Goal: Information Seeking & Learning: Learn about a topic

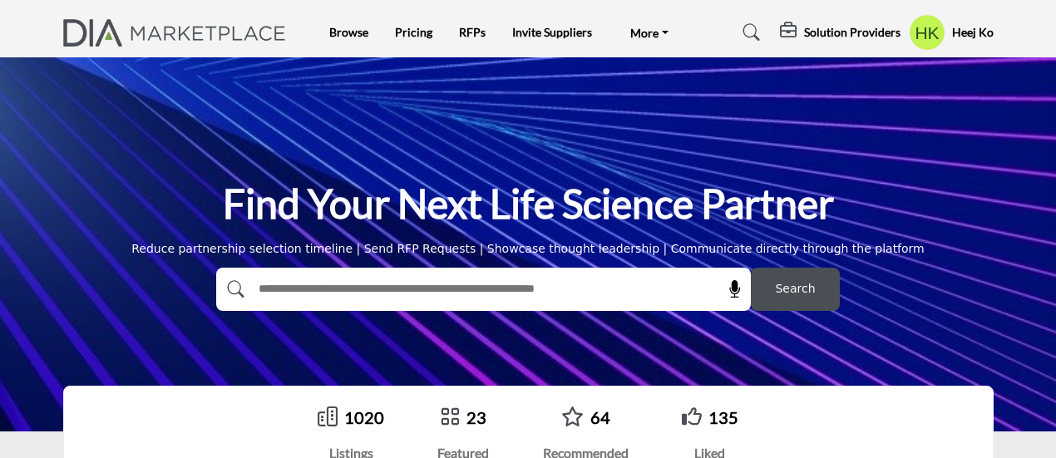
click at [318, 287] on input "text" at bounding box center [448, 289] width 397 height 25
type input "*****"
click at [751, 268] on button "Search" at bounding box center [795, 289] width 89 height 43
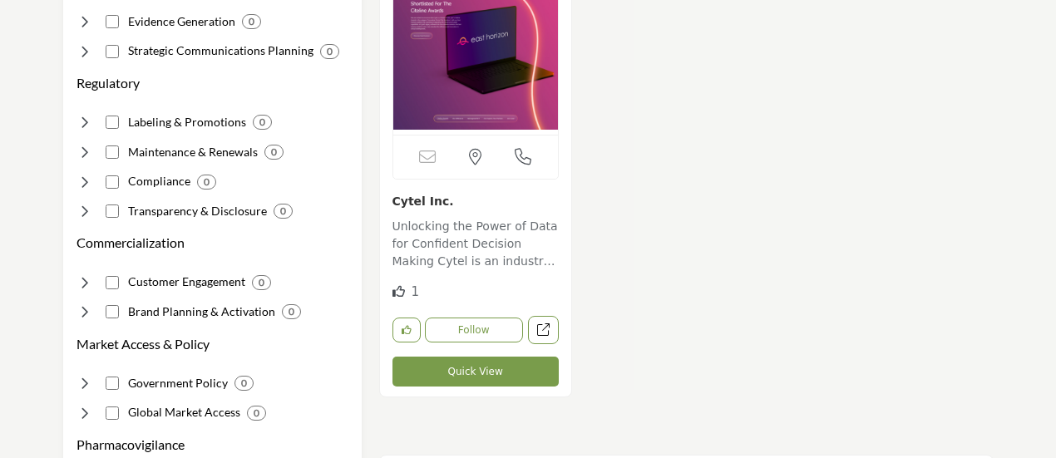
scroll to position [391, 0]
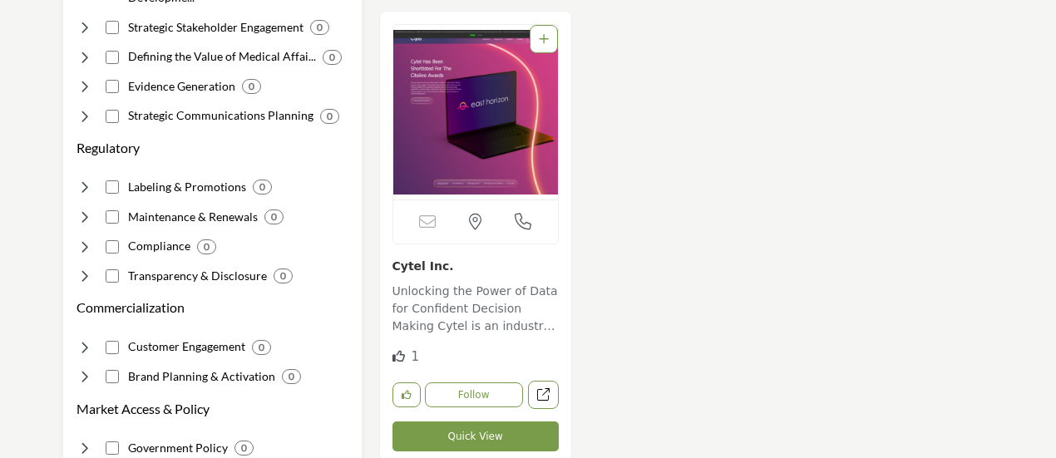
click at [429, 262] on link "Cytel Inc." at bounding box center [424, 265] width 62 height 13
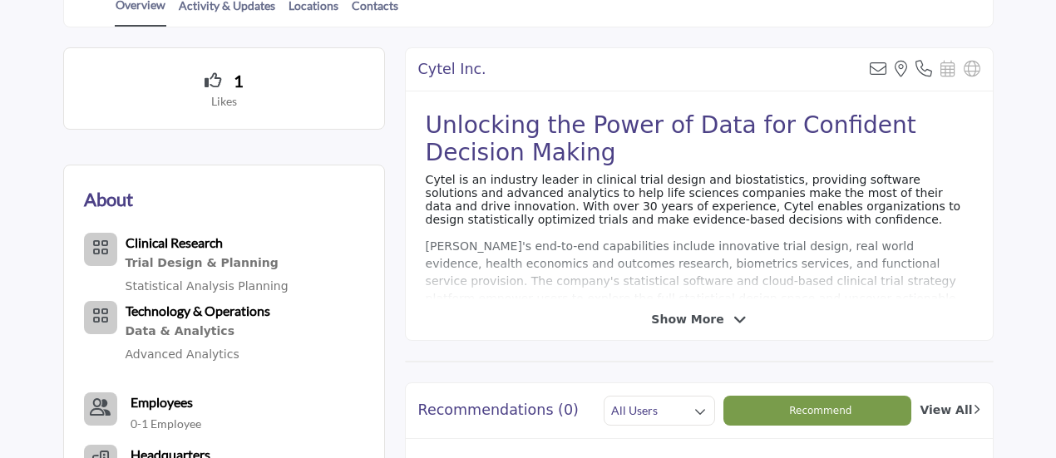
scroll to position [391, 0]
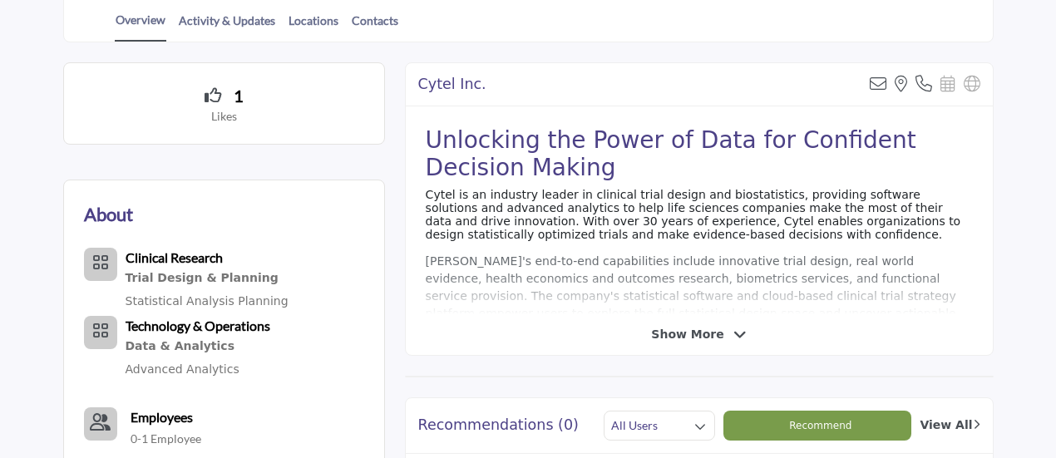
click at [687, 329] on span "Show More" at bounding box center [687, 334] width 72 height 17
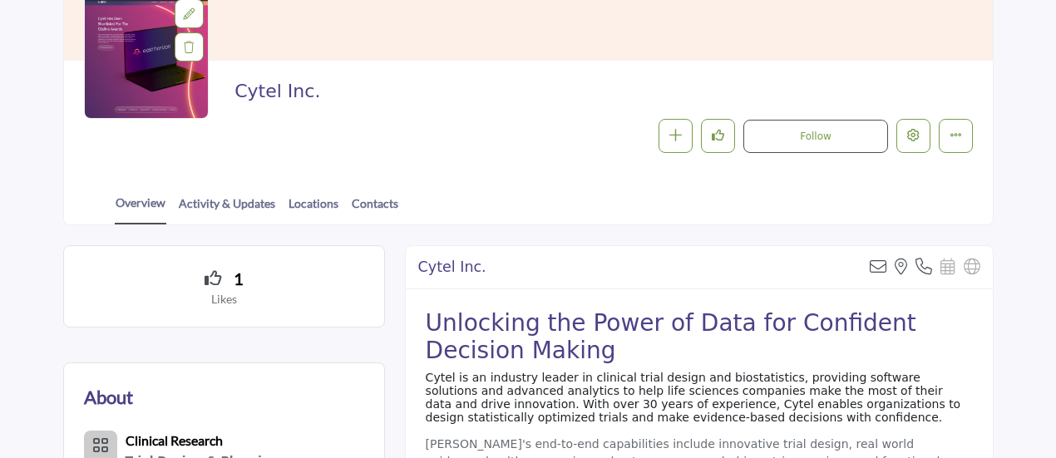
scroll to position [65, 0]
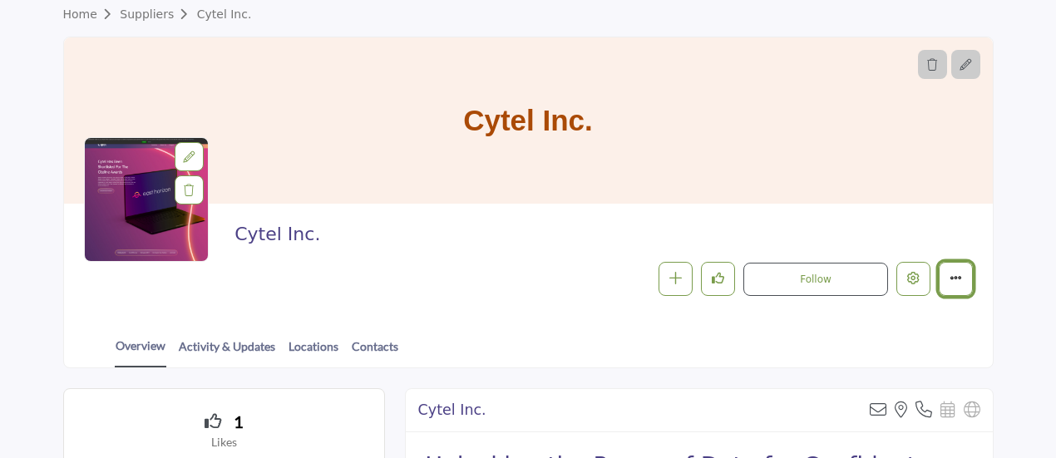
click at [951, 280] on icon "More details" at bounding box center [956, 278] width 12 height 12
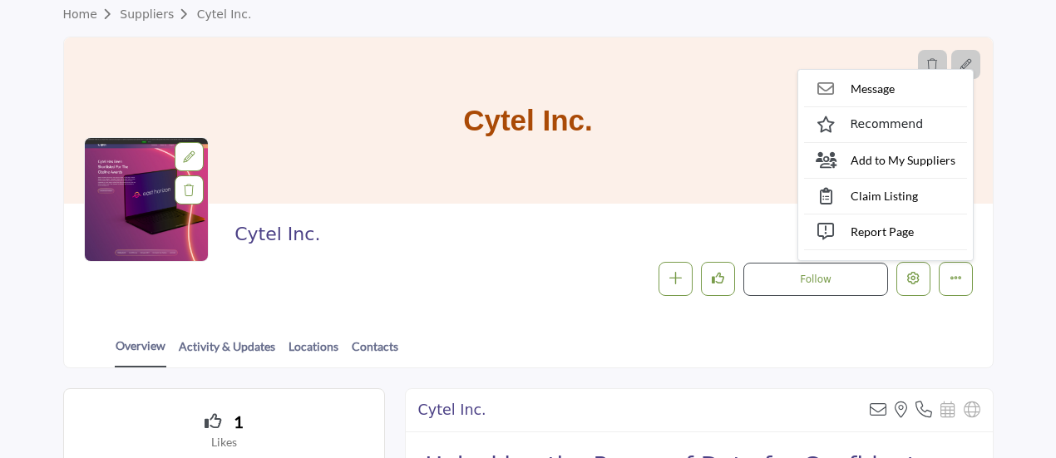
click at [469, 235] on h2 "Cytel Inc." at bounding box center [463, 235] width 457 height 22
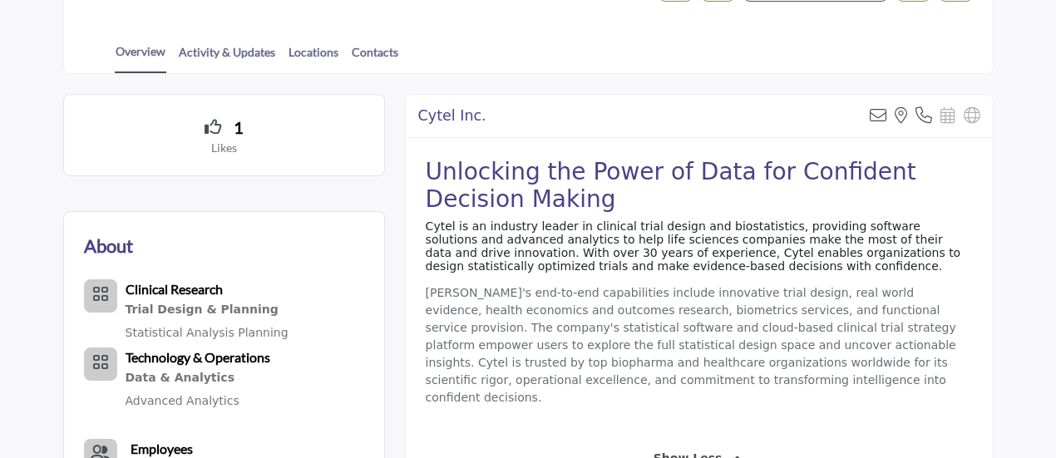
scroll to position [459, 0]
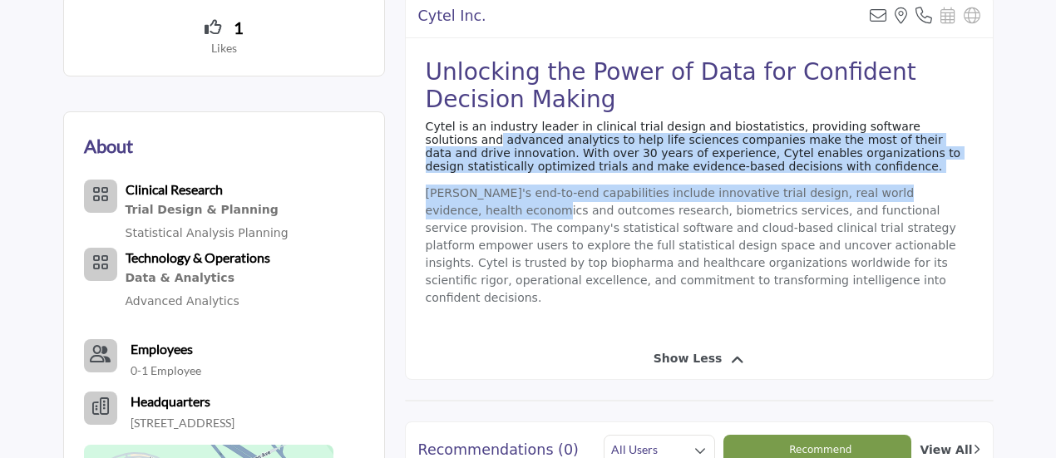
drag, startPoint x: 1055, startPoint y: 124, endPoint x: 1061, endPoint y: 194, distance: 70.1
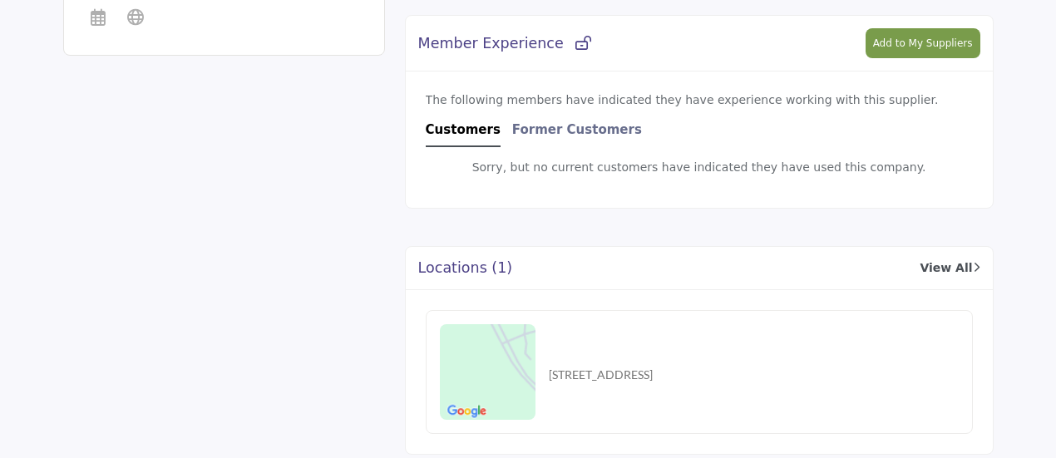
scroll to position [1087, 0]
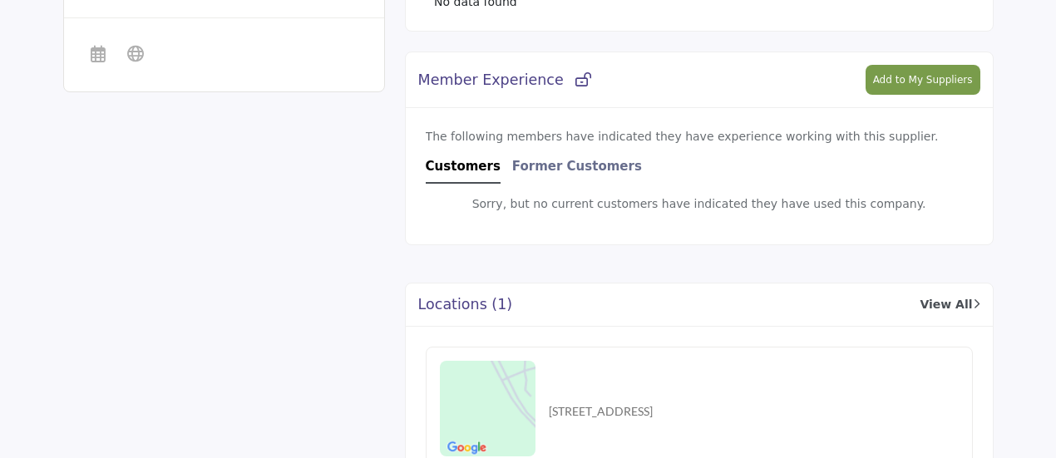
drag, startPoint x: 1055, startPoint y: 348, endPoint x: 1064, endPoint y: 199, distance: 150.0
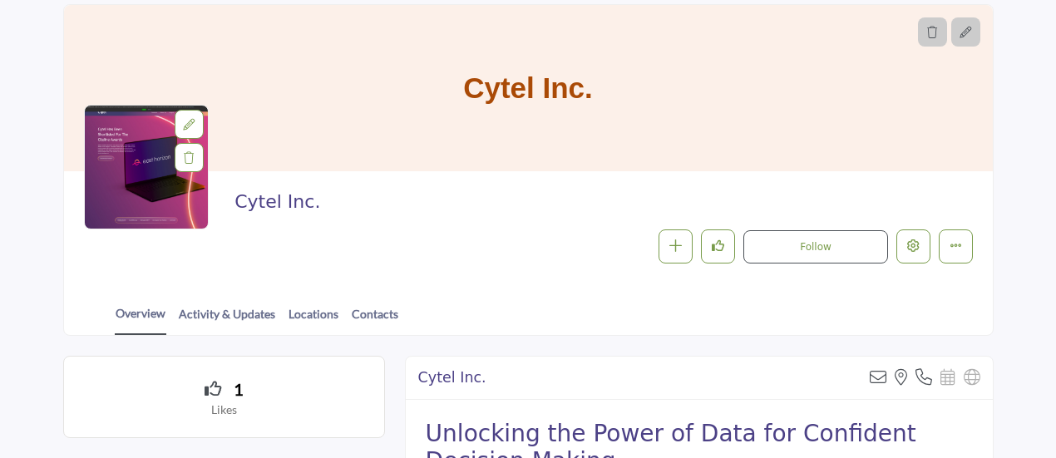
scroll to position [0, 0]
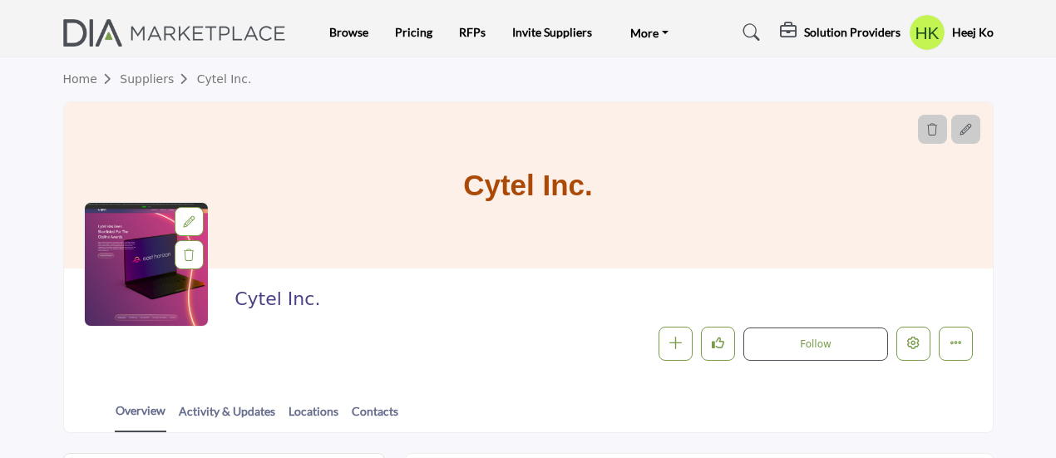
click at [967, 29] on h5 "Heej Ko" at bounding box center [973, 32] width 42 height 17
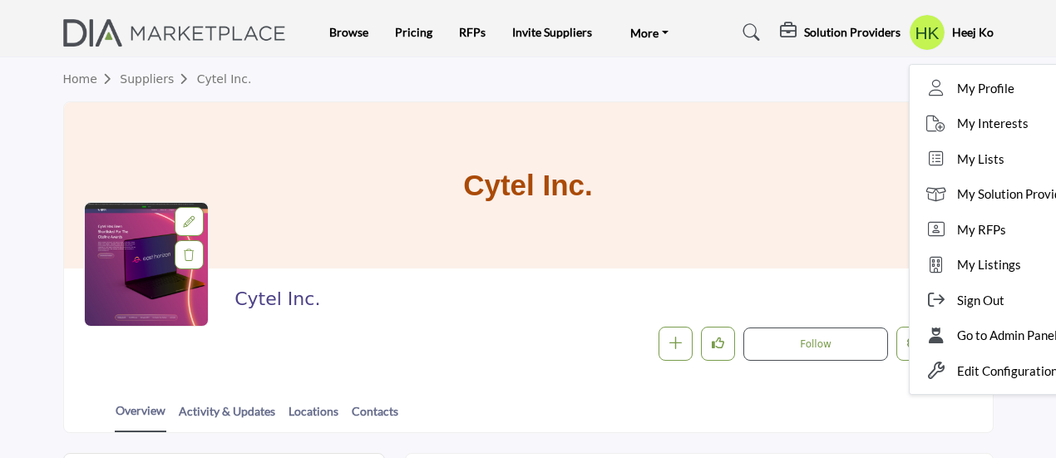
drag, startPoint x: 971, startPoint y: 304, endPoint x: 699, endPoint y: 280, distance: 273.0
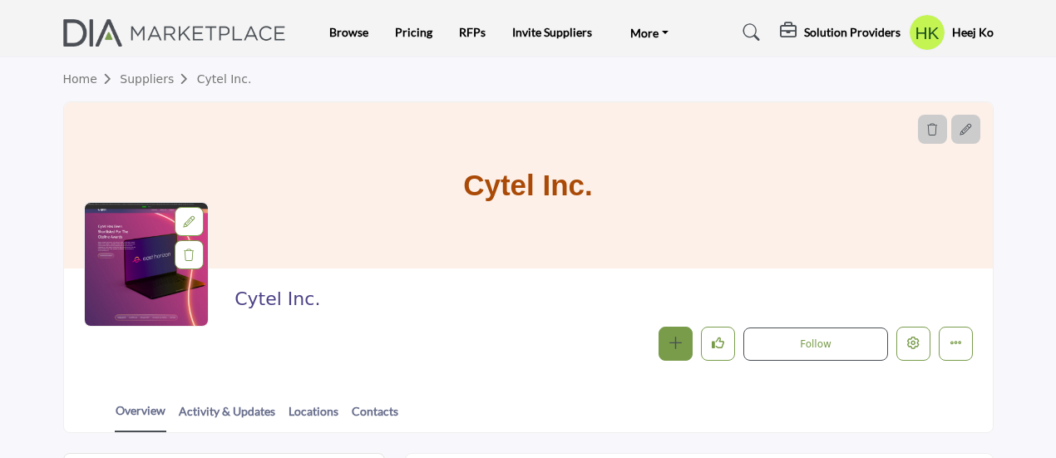
click at [662, 331] on button "button" at bounding box center [676, 344] width 34 height 34
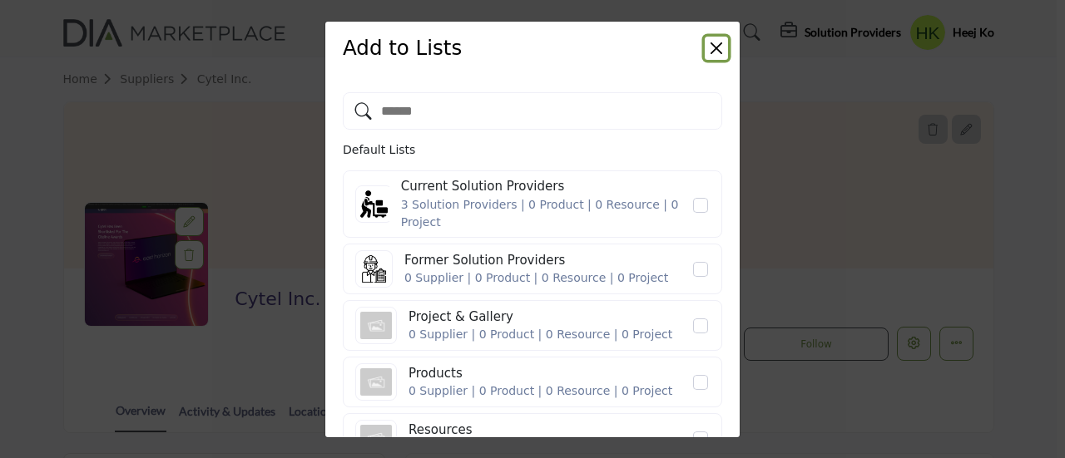
click at [713, 42] on button "Close" at bounding box center [715, 48] width 23 height 23
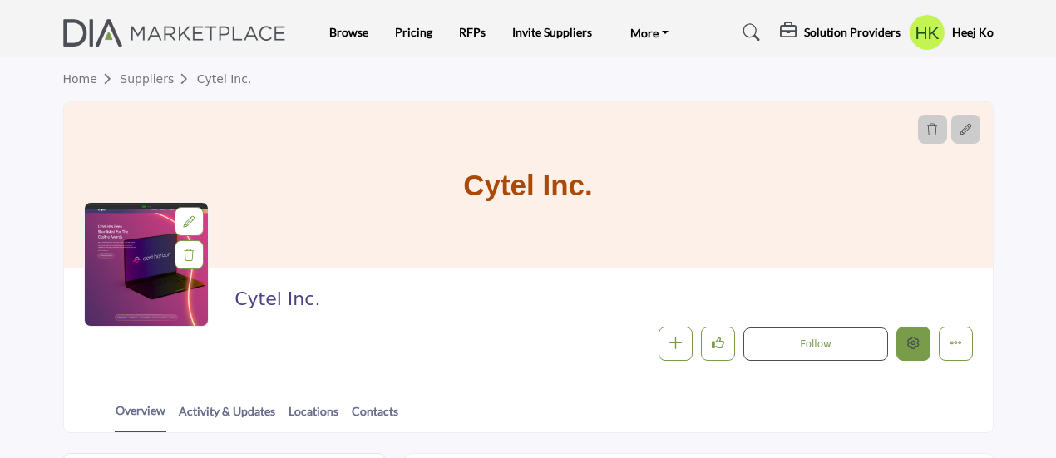
click at [917, 339] on icon "Edit company" at bounding box center [913, 343] width 12 height 12
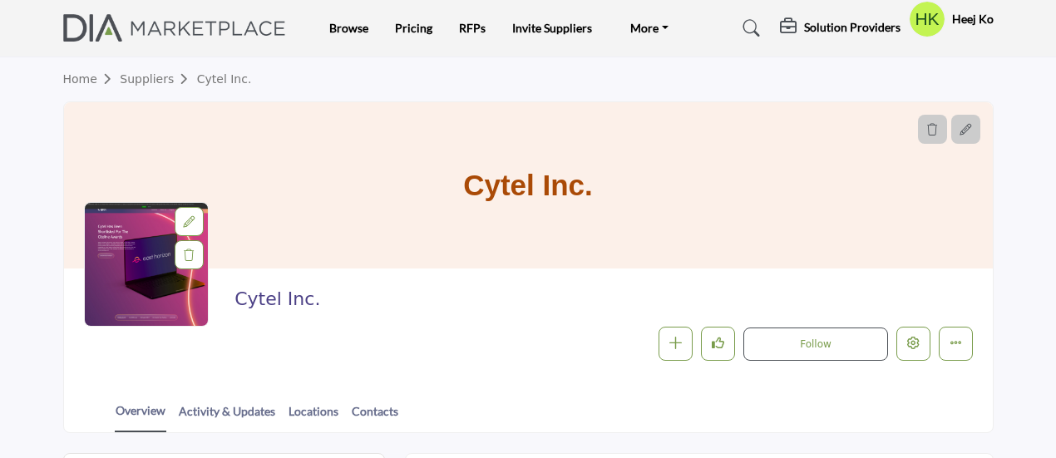
click at [931, 139] on div at bounding box center [932, 129] width 29 height 29
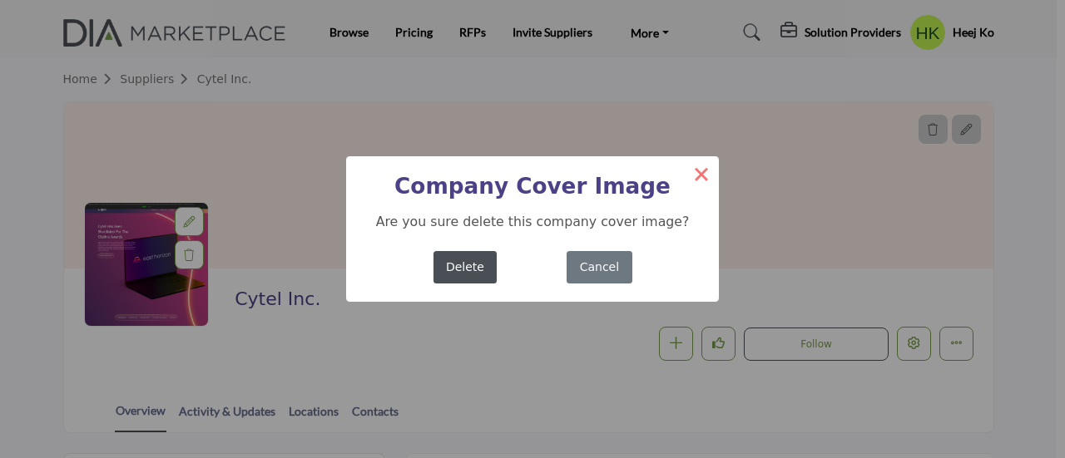
click at [701, 173] on button "×" at bounding box center [701, 173] width 35 height 35
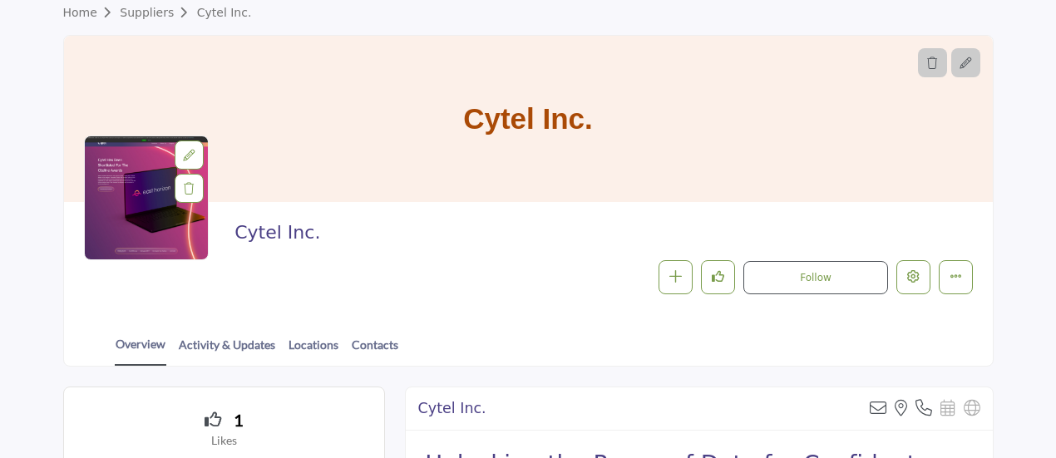
scroll to position [73, 0]
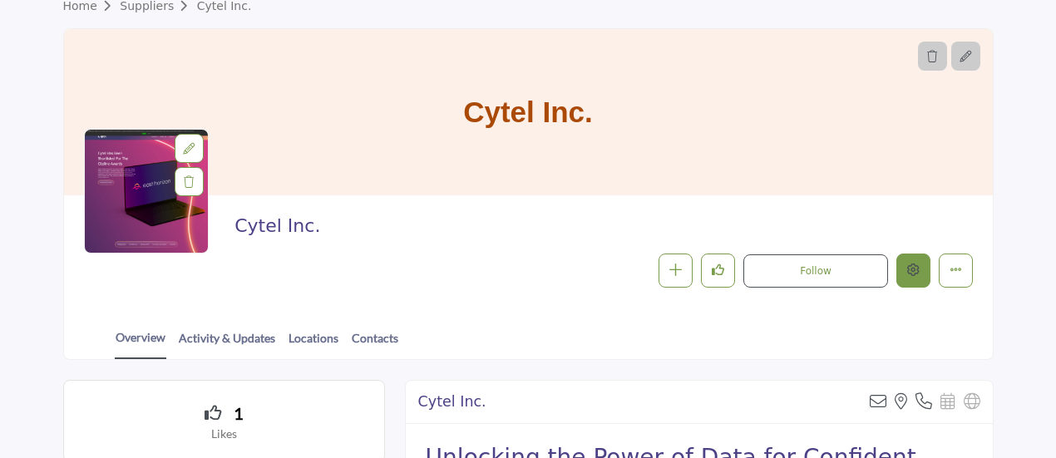
click at [923, 274] on button "Edit company" at bounding box center [914, 271] width 34 height 34
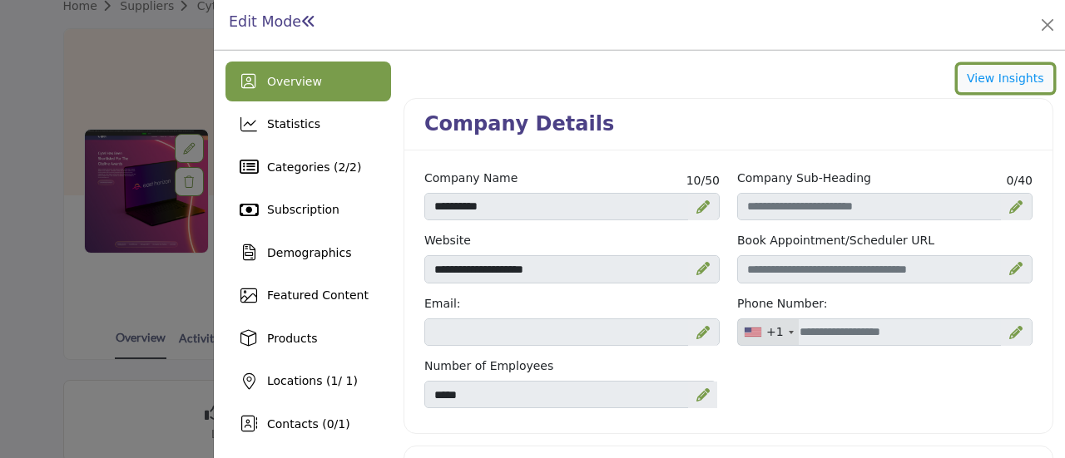
click at [988, 82] on button "View Insights" at bounding box center [1005, 79] width 96 height 28
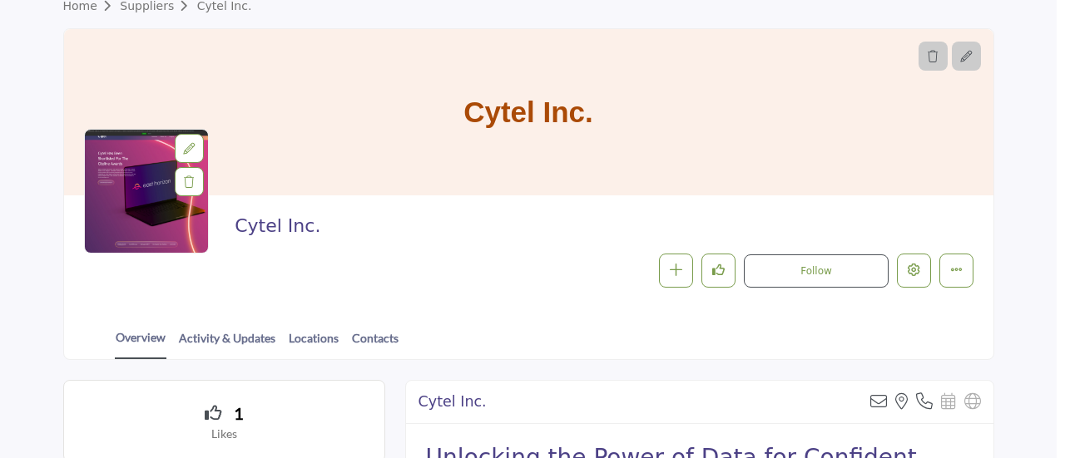
click at [113, 111] on div at bounding box center [532, 229] width 1065 height 458
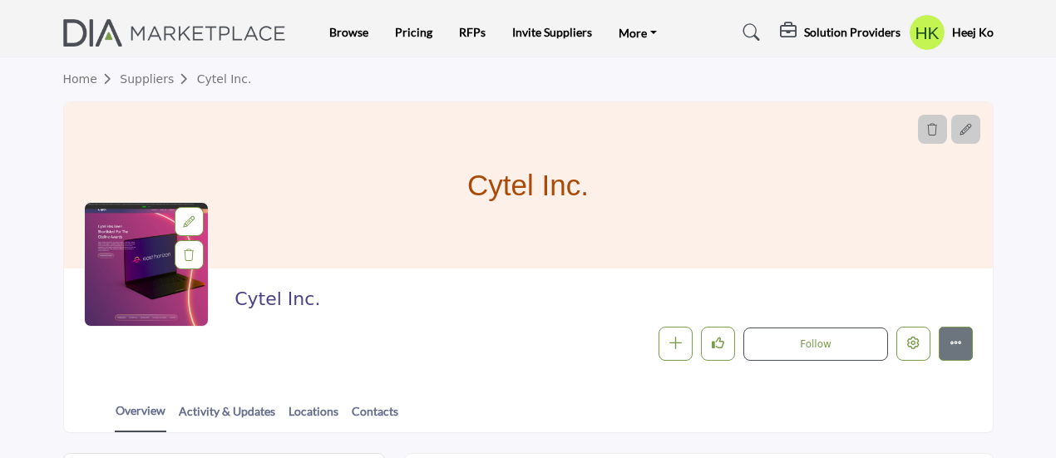
click at [953, 24] on h5 "Heej Ko" at bounding box center [973, 32] width 42 height 17
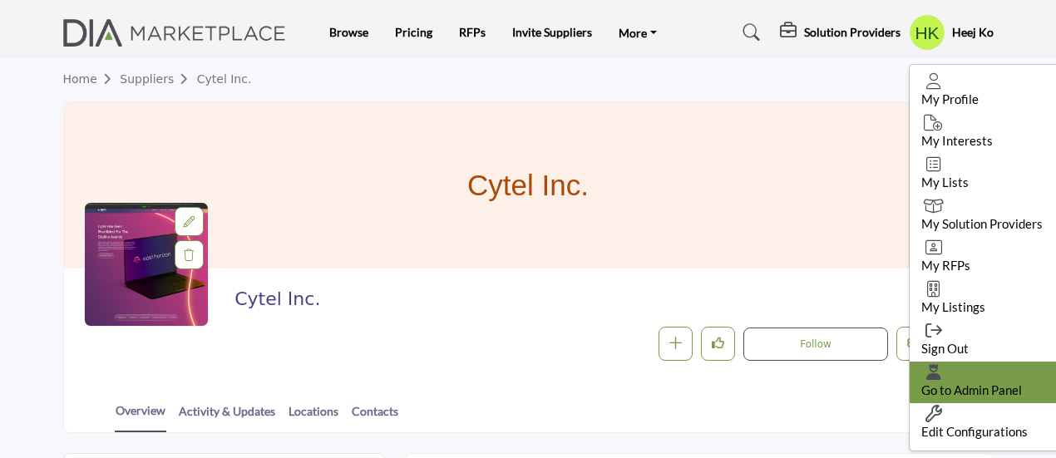
click at [935, 383] on span "Go to Admin Panel" at bounding box center [971, 390] width 101 height 15
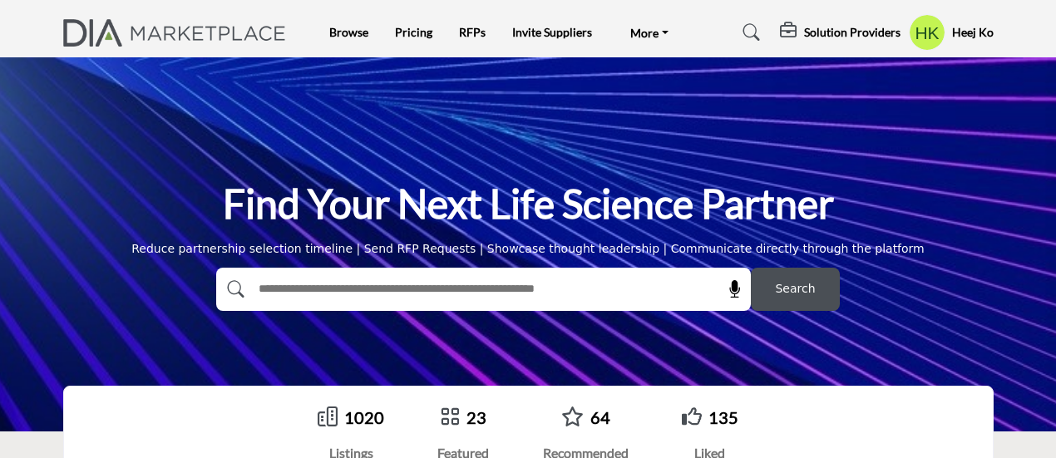
click at [978, 37] on h5 "Heej Ko" at bounding box center [973, 32] width 42 height 17
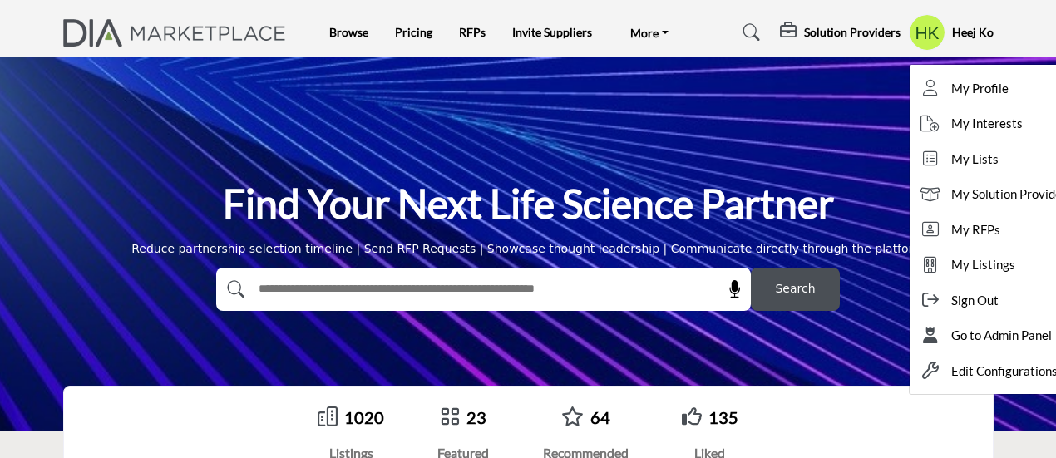
click at [496, 289] on input "text" at bounding box center [448, 289] width 397 height 25
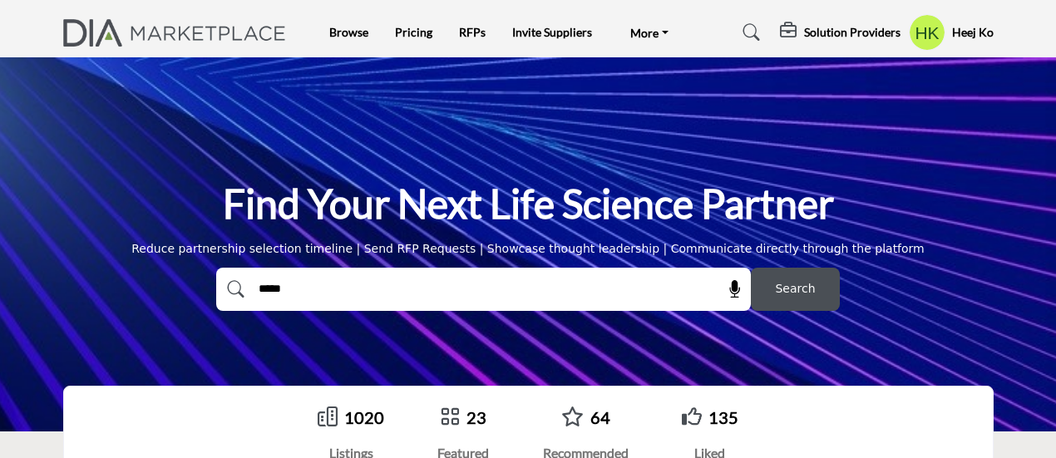
type input "*****"
click at [751, 268] on button "Search" at bounding box center [795, 289] width 89 height 43
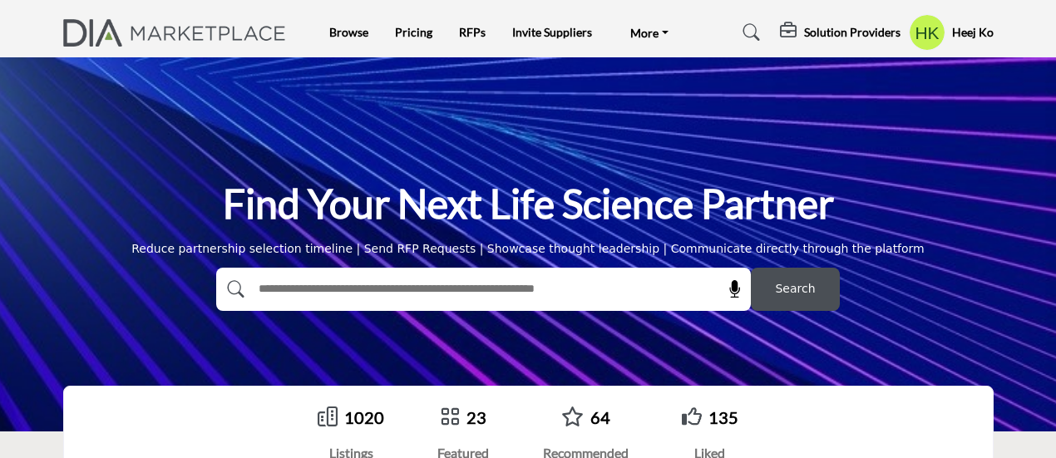
click at [852, 36] on h5 "Solution Providers" at bounding box center [852, 32] width 96 height 15
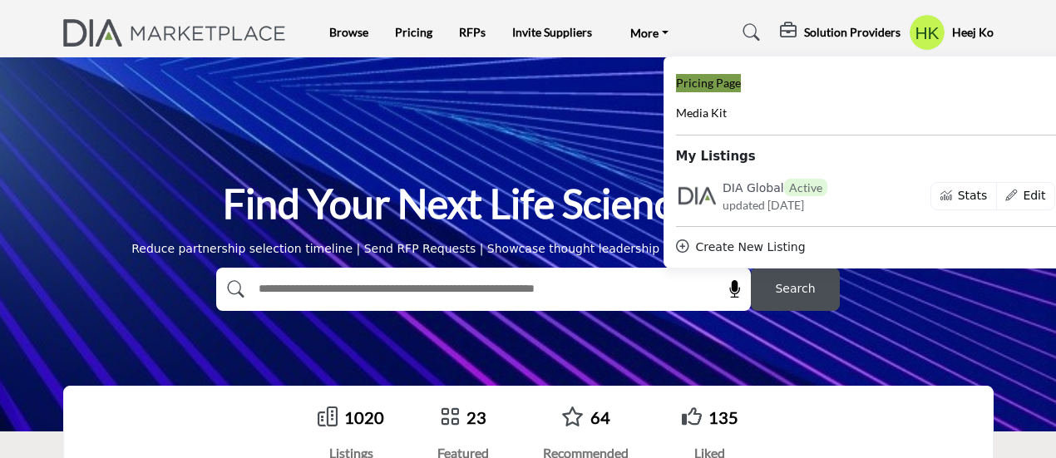
click at [676, 82] on span "Pricing Page" at bounding box center [708, 83] width 65 height 14
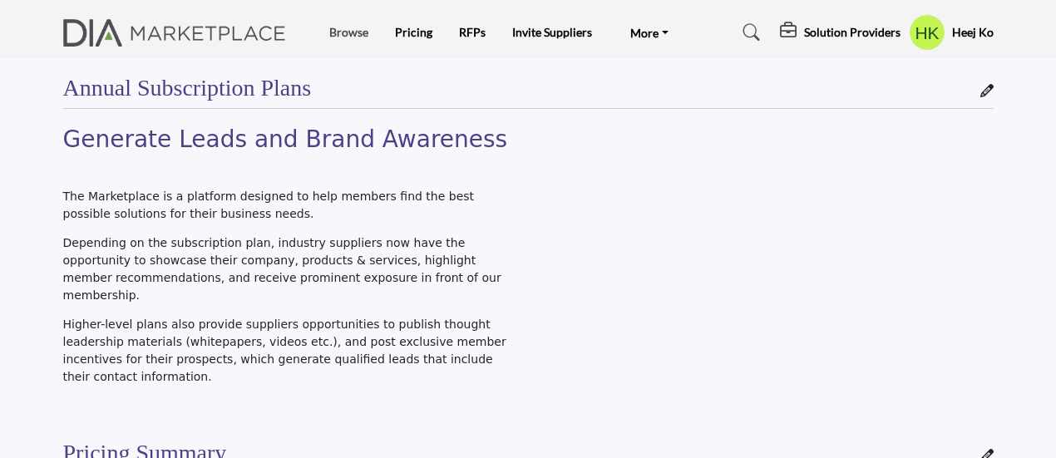
click at [345, 32] on link "Browse" at bounding box center [348, 32] width 39 height 14
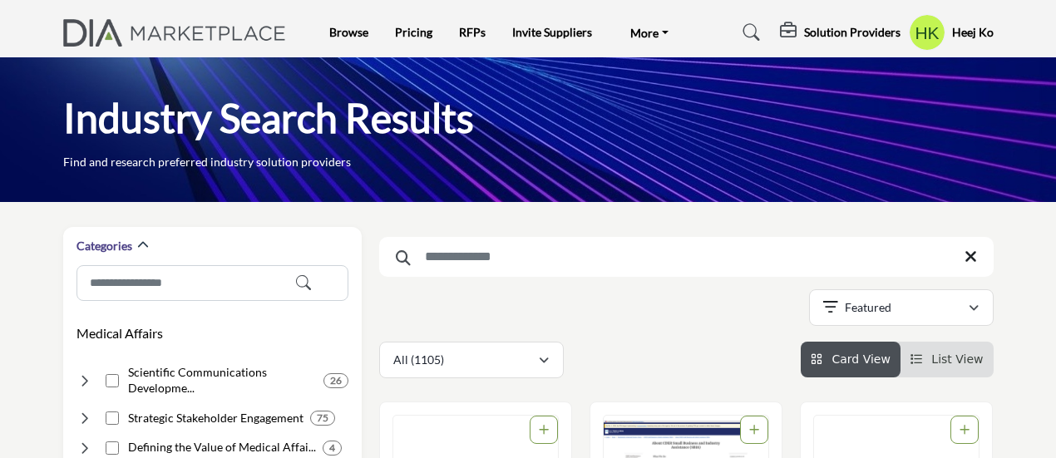
click at [464, 259] on input "Search Keyword" at bounding box center [686, 257] width 615 height 40
type input "*******"
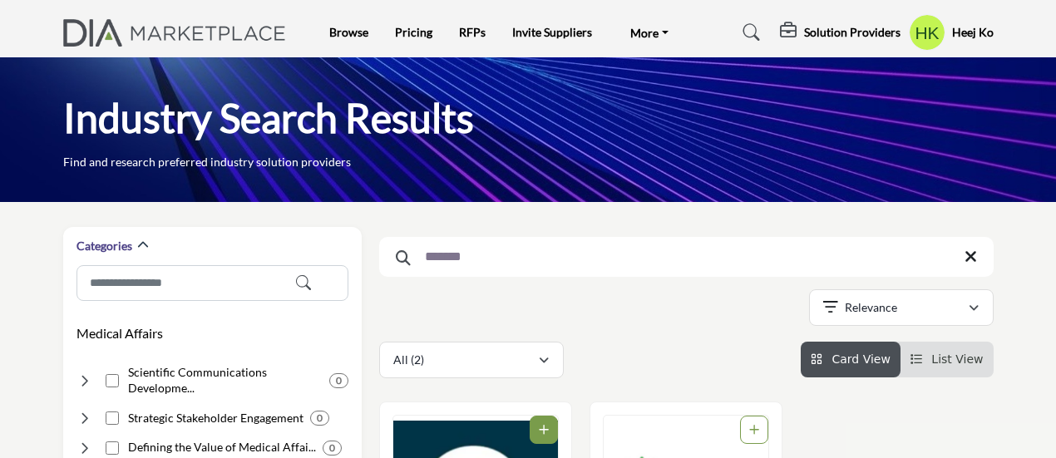
drag, startPoint x: 1055, startPoint y: 43, endPoint x: 1064, endPoint y: 89, distance: 46.5
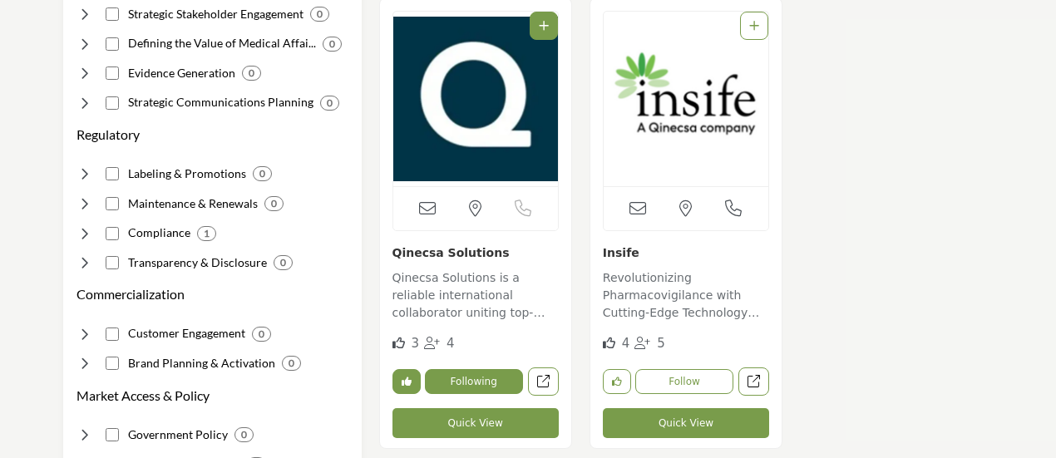
scroll to position [408, 0]
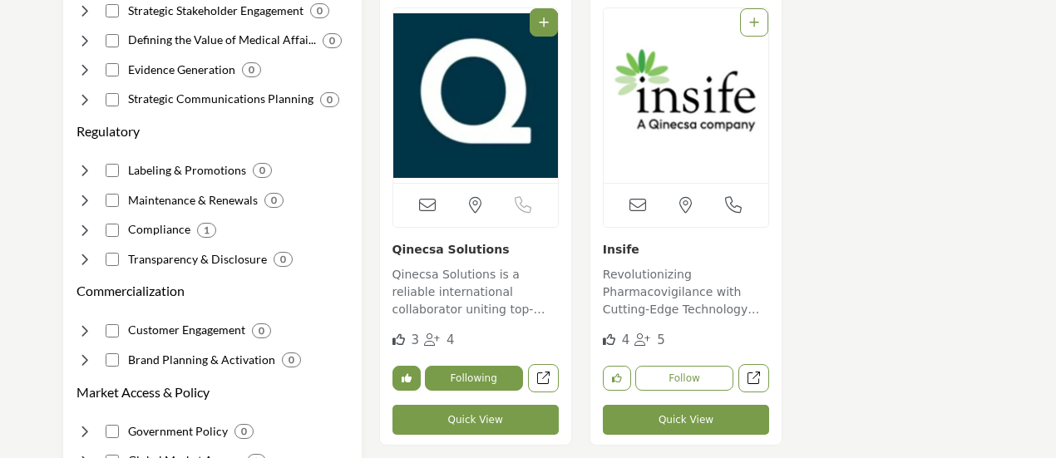
click at [472, 89] on img "Open Listing in new tab" at bounding box center [475, 95] width 165 height 175
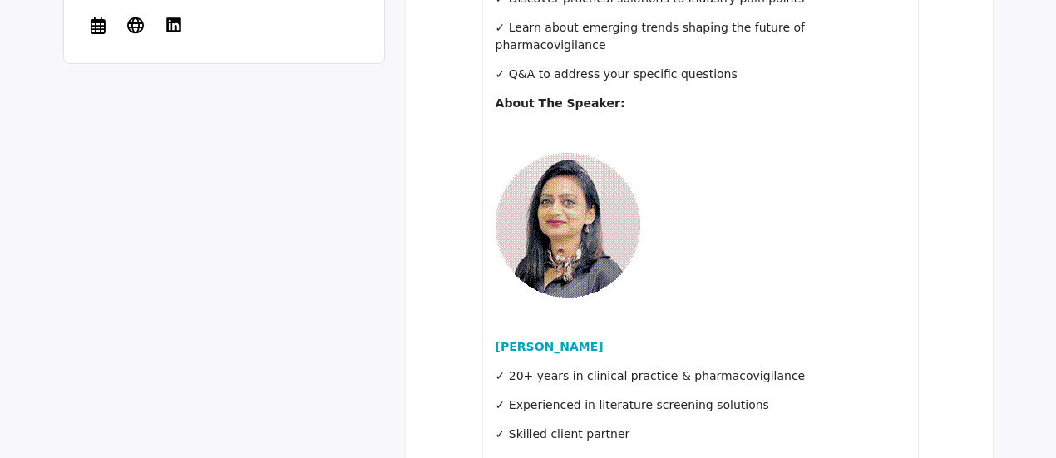
scroll to position [1607, 0]
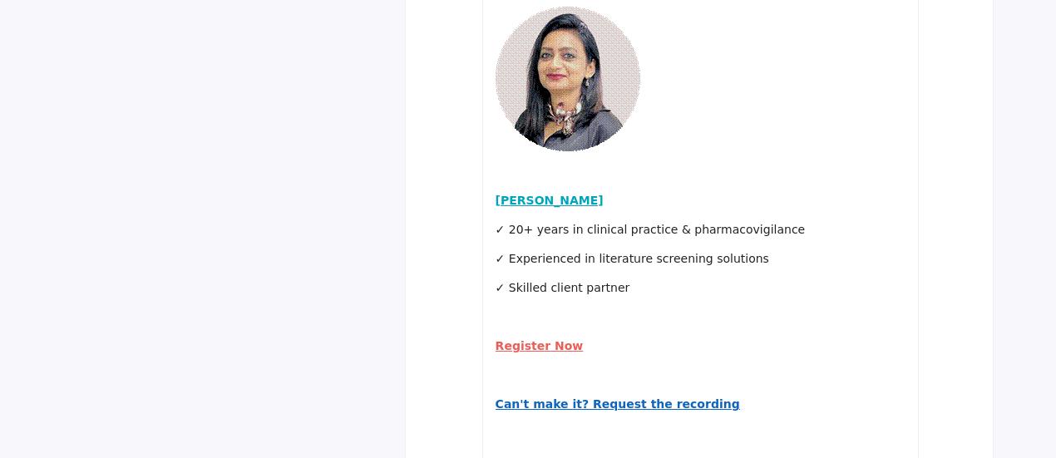
drag, startPoint x: 1061, startPoint y: 35, endPoint x: 1062, endPoint y: 137, distance: 102.3
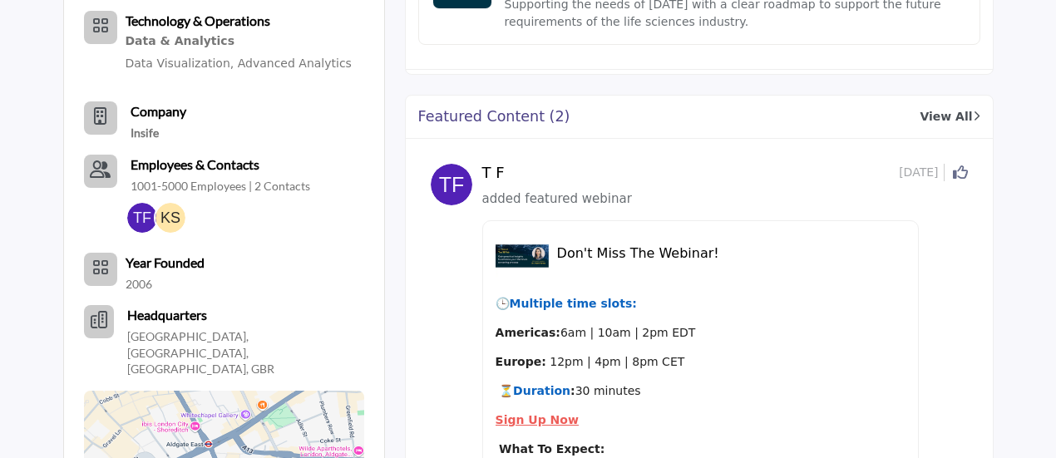
scroll to position [0, 0]
